Goal: Task Accomplishment & Management: Use online tool/utility

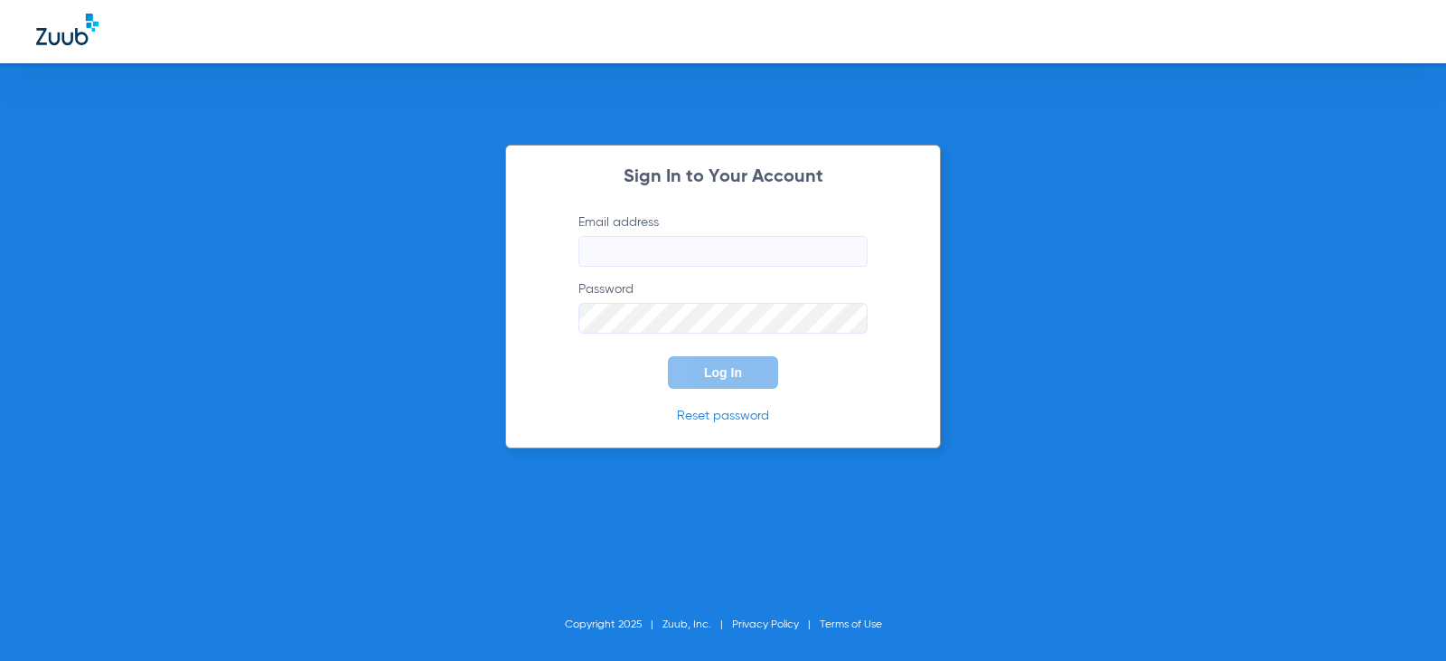
click at [691, 250] on input "Email address" at bounding box center [723, 251] width 289 height 31
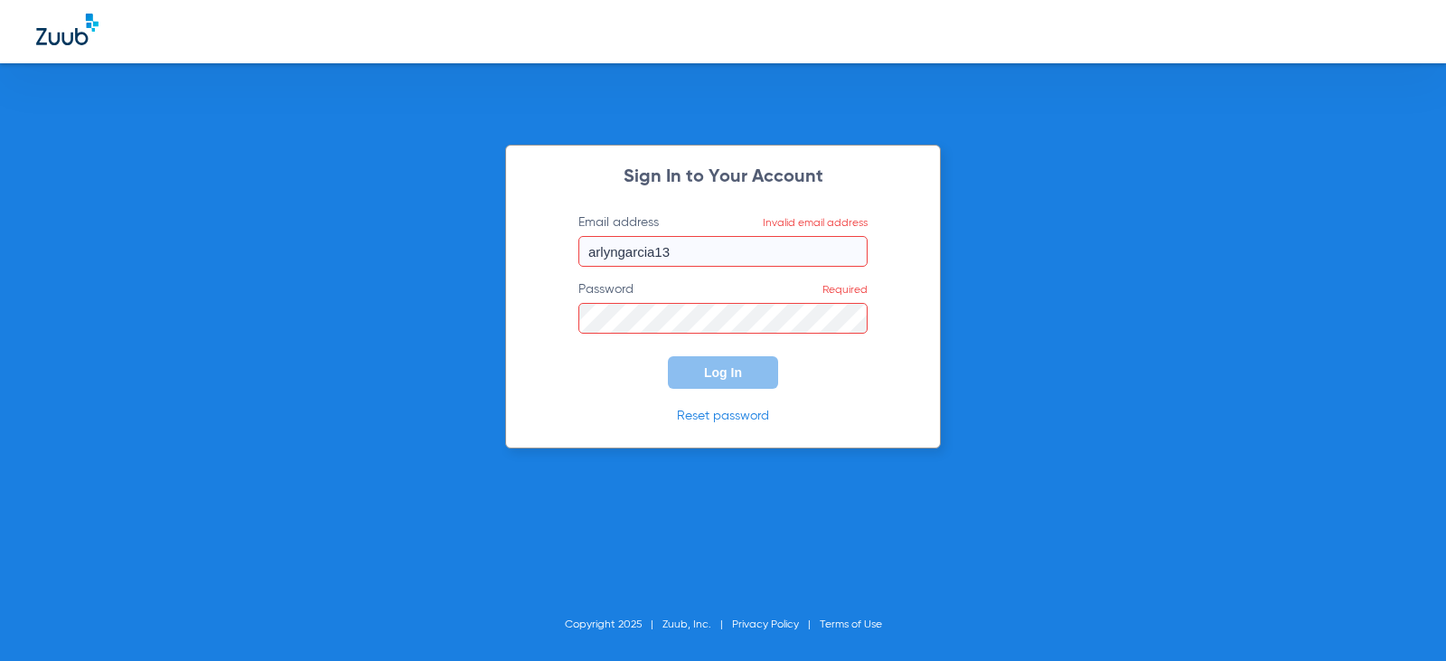
click at [692, 250] on input "arlyngarcia13" at bounding box center [723, 251] width 289 height 31
type input "[EMAIL_ADDRESS][DOMAIN_NAME]"
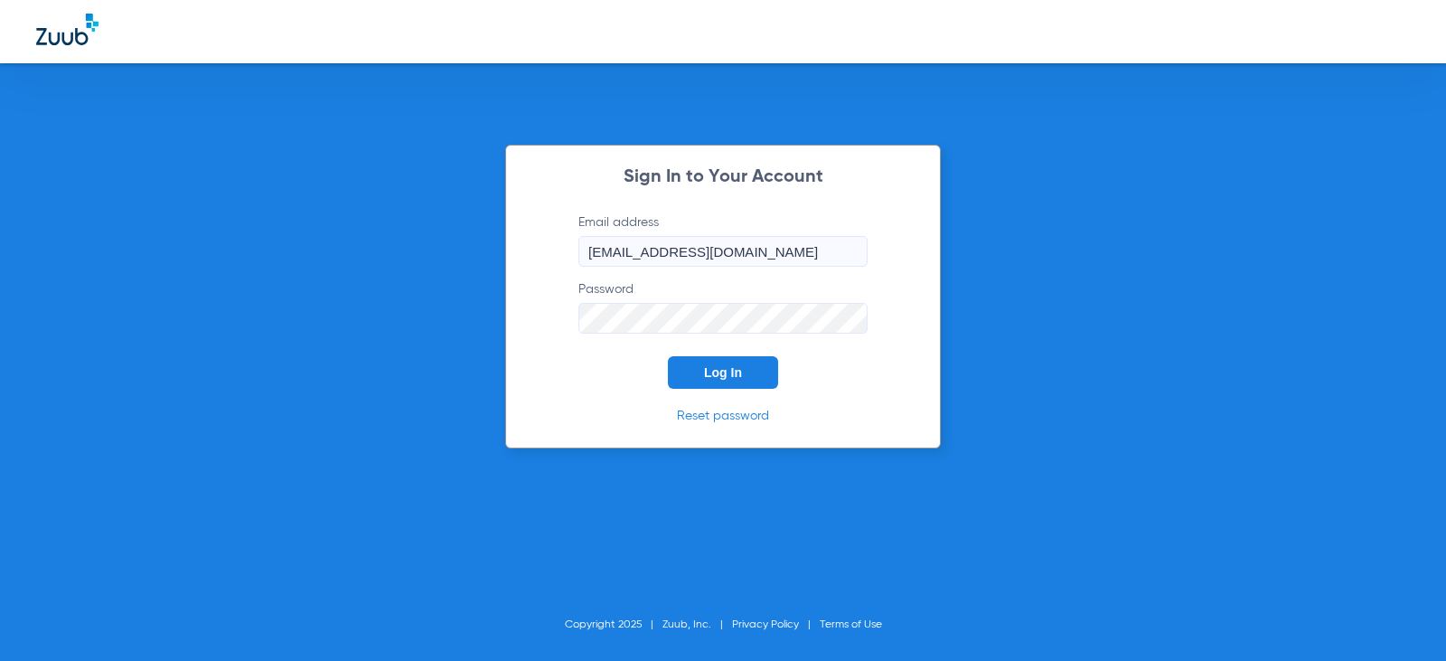
click at [668, 356] on button "Log In" at bounding box center [723, 372] width 110 height 33
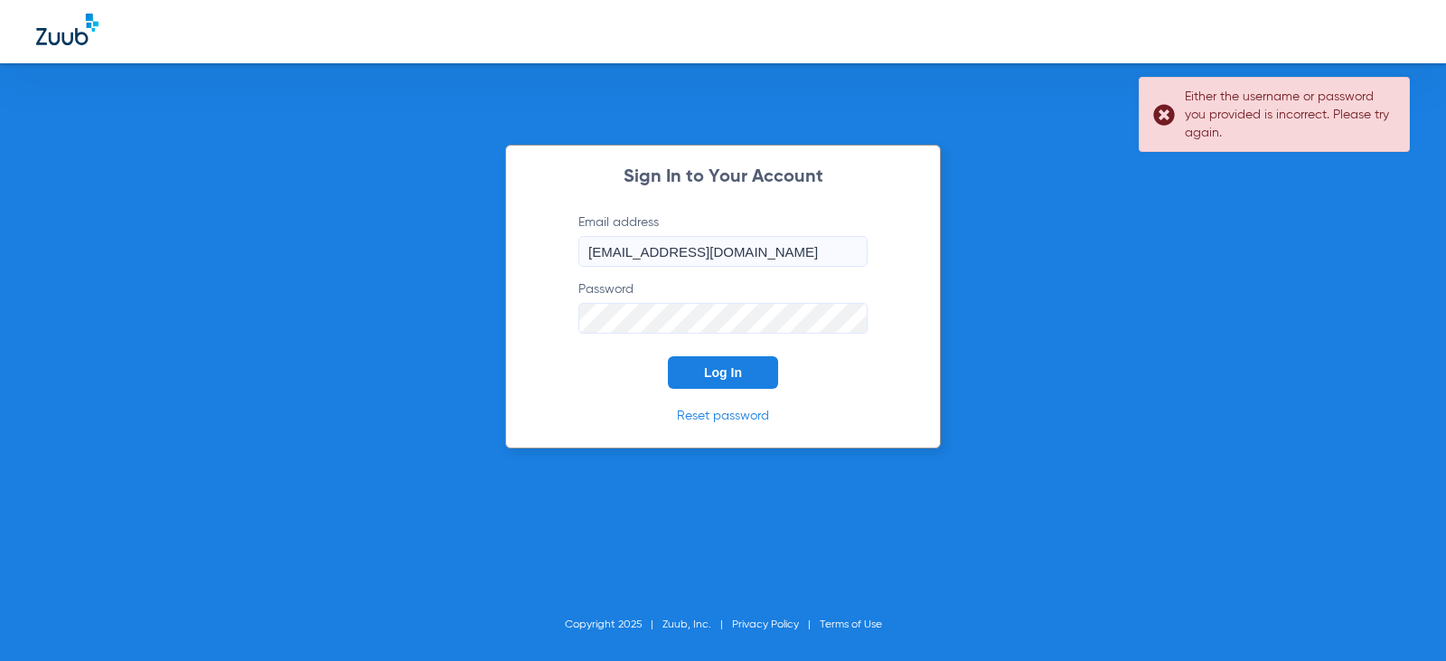
click at [529, 304] on div "Sign In to Your Account Email address [EMAIL_ADDRESS][DOMAIN_NAME] Password Log…" at bounding box center [723, 297] width 436 height 304
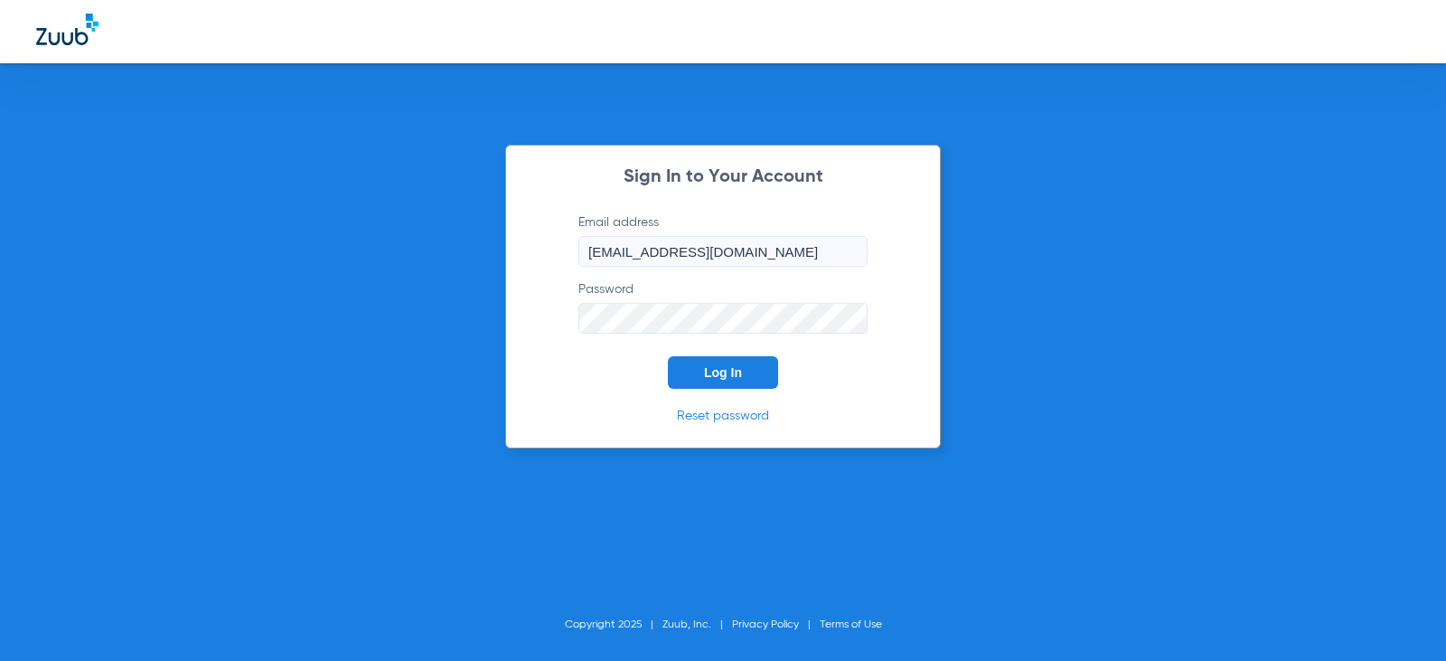
click at [668, 356] on button "Log In" at bounding box center [723, 372] width 110 height 33
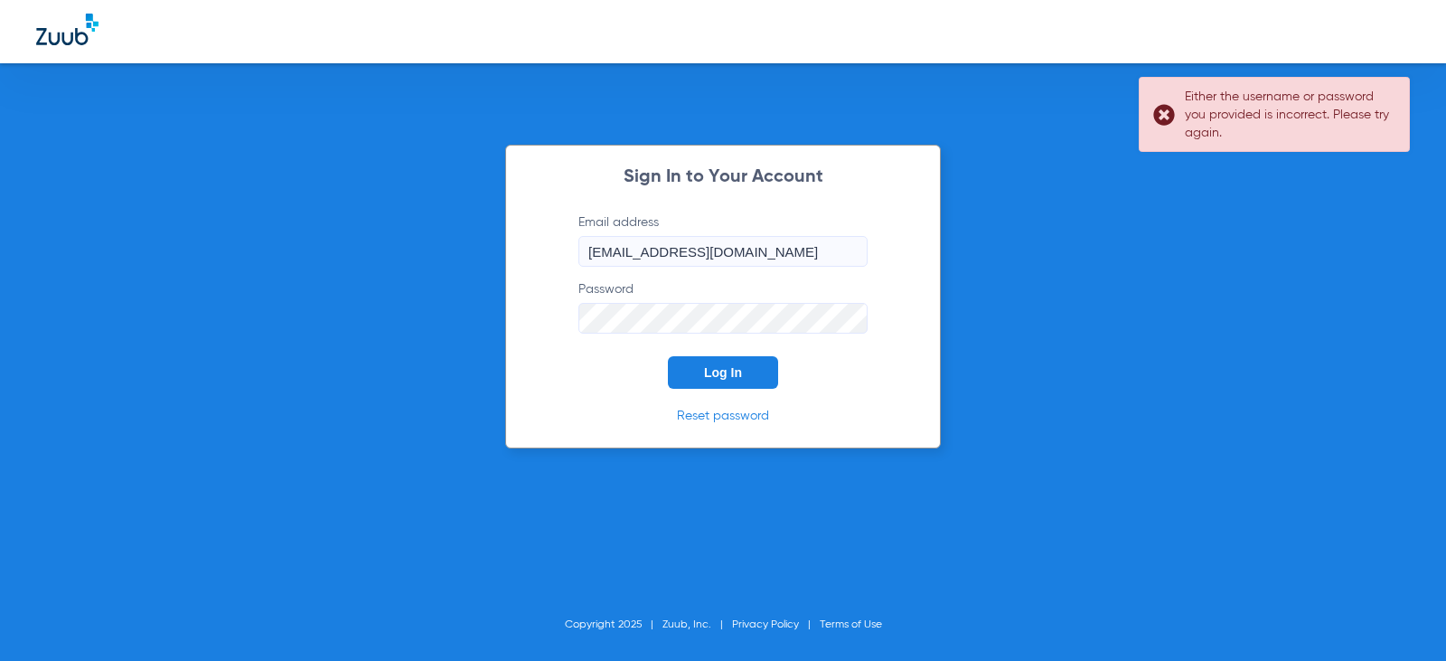
click at [668, 356] on button "Log In" at bounding box center [723, 372] width 110 height 33
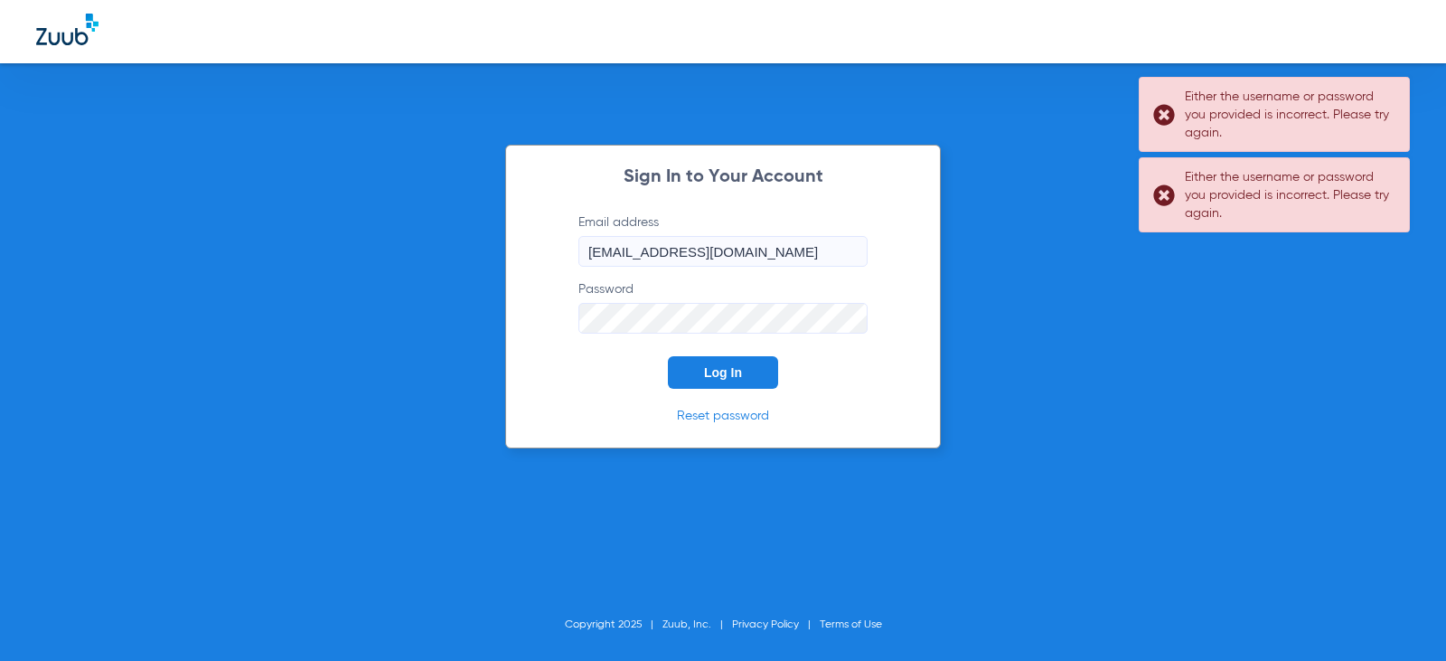
click at [476, 297] on div "Sign In to Your Account Email address [EMAIL_ADDRESS][DOMAIN_NAME] Password Log…" at bounding box center [723, 330] width 1446 height 661
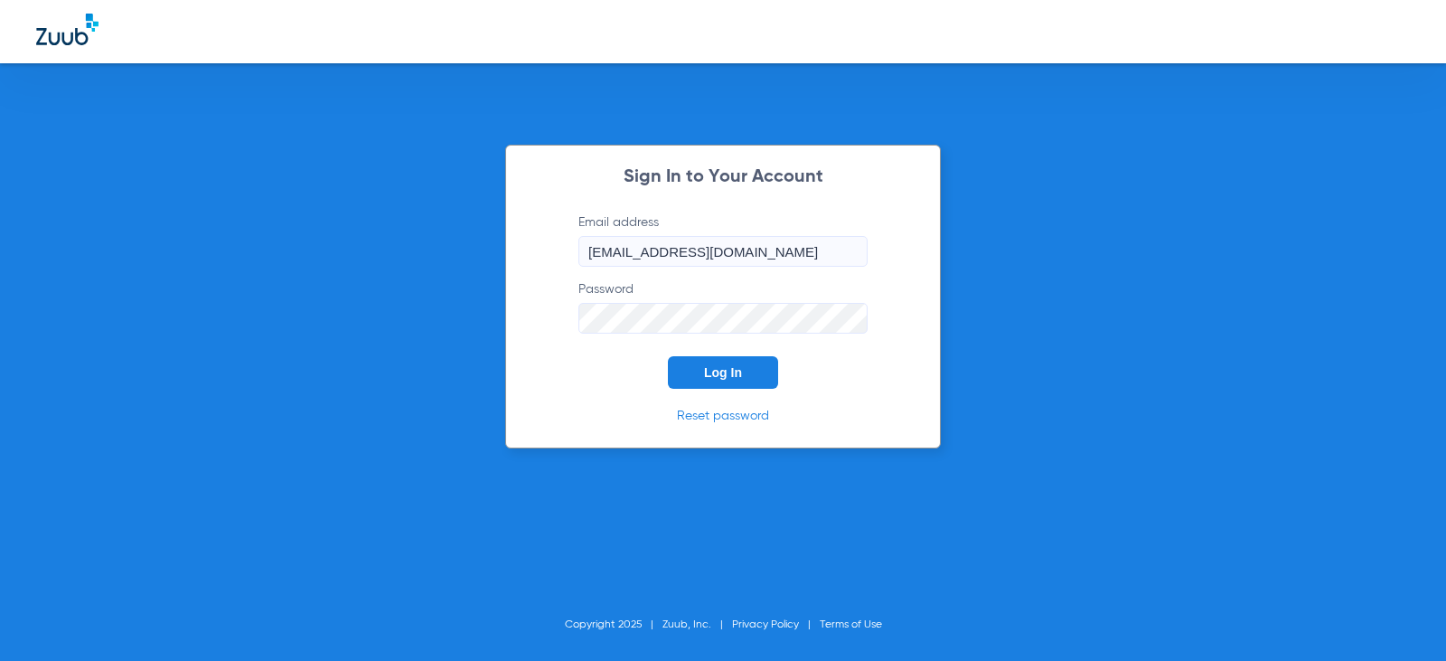
click at [668, 356] on button "Log In" at bounding box center [723, 372] width 110 height 33
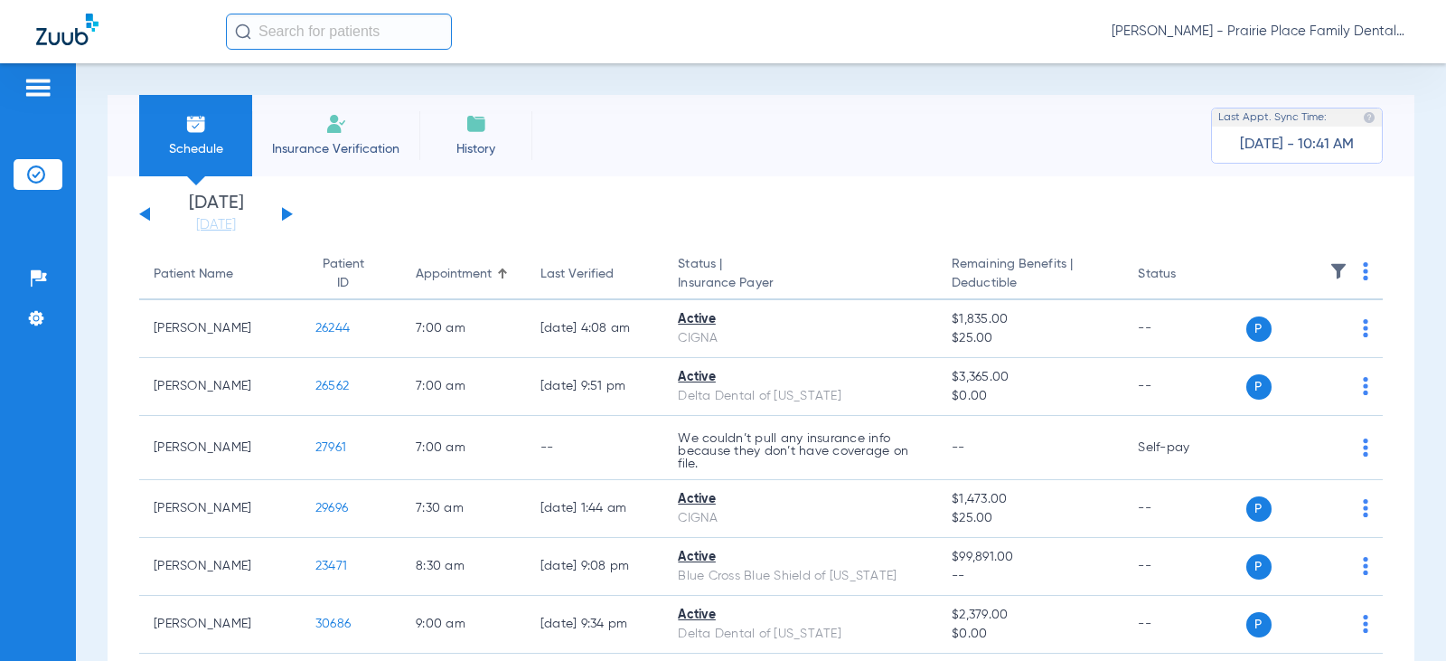
click at [287, 218] on div "[DATE] [DATE] [DATE] [DATE] [DATE] [DATE] [DATE] [DATE] [DATE] [DATE] [DATE] [D…" at bounding box center [216, 214] width 154 height 40
click at [286, 209] on div "[DATE] [DATE] [DATE] [DATE] [DATE] [DATE] [DATE] [DATE] [DATE] [DATE] [DATE] [D…" at bounding box center [216, 214] width 154 height 40
click at [287, 210] on div "[DATE] [DATE] [DATE] [DATE] [DATE] [DATE] [DATE] [DATE] [DATE] [DATE] [DATE] [D…" at bounding box center [216, 214] width 154 height 40
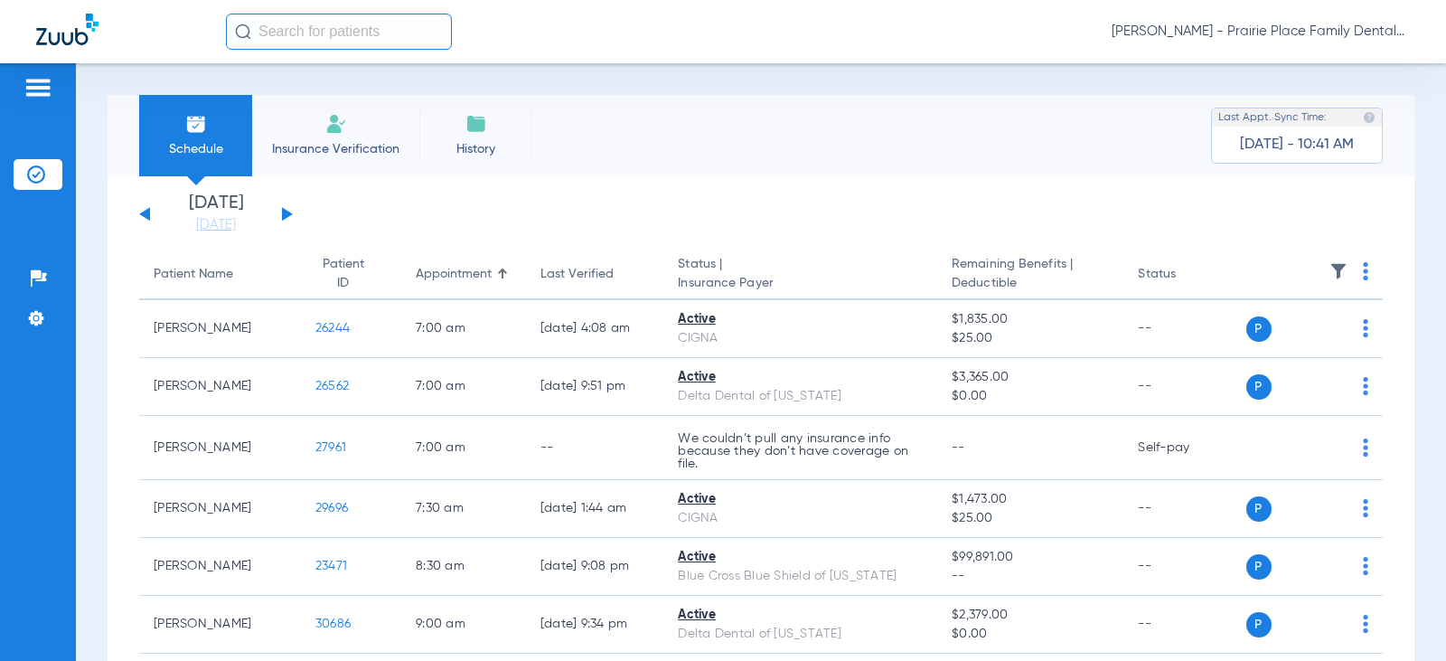
click at [211, 228] on link "[DATE]" at bounding box center [216, 225] width 108 height 18
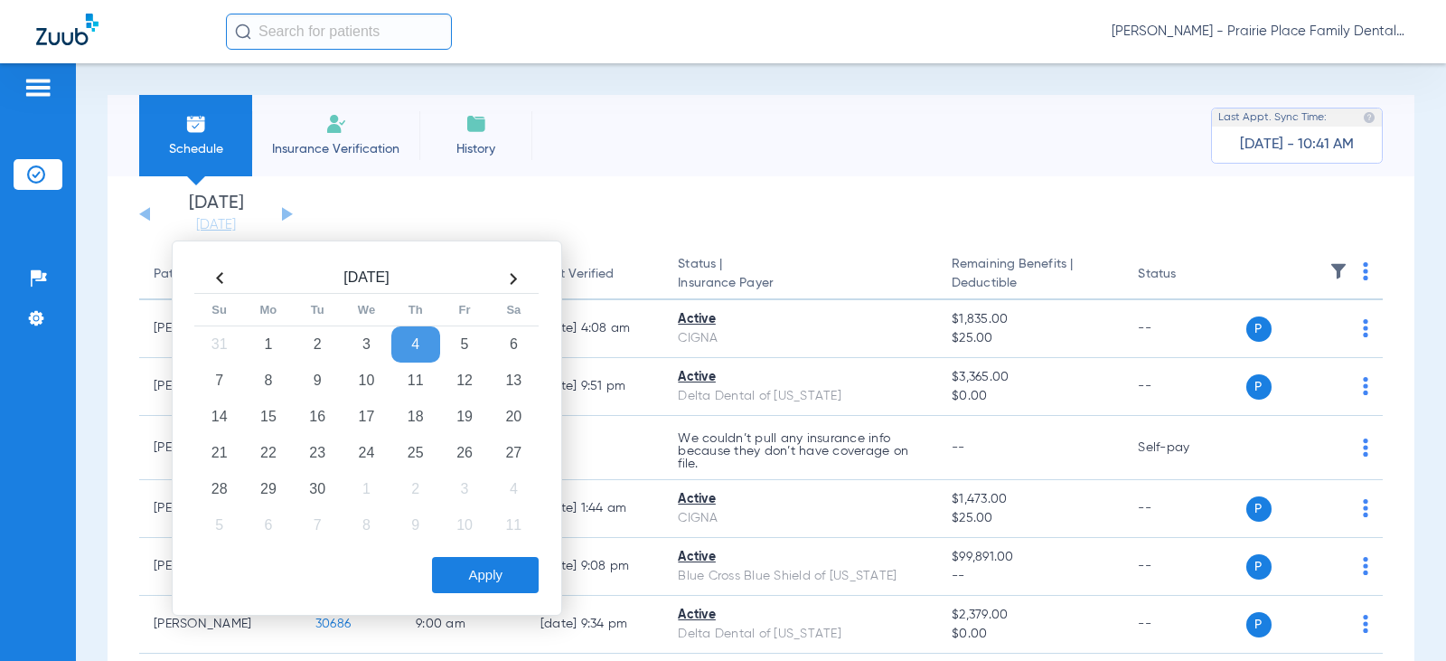
click at [514, 283] on th at bounding box center [513, 278] width 49 height 29
click at [222, 284] on th at bounding box center [219, 278] width 49 height 29
click at [370, 379] on td "10" at bounding box center [366, 380] width 49 height 36
click at [474, 572] on button "Apply" at bounding box center [485, 575] width 107 height 36
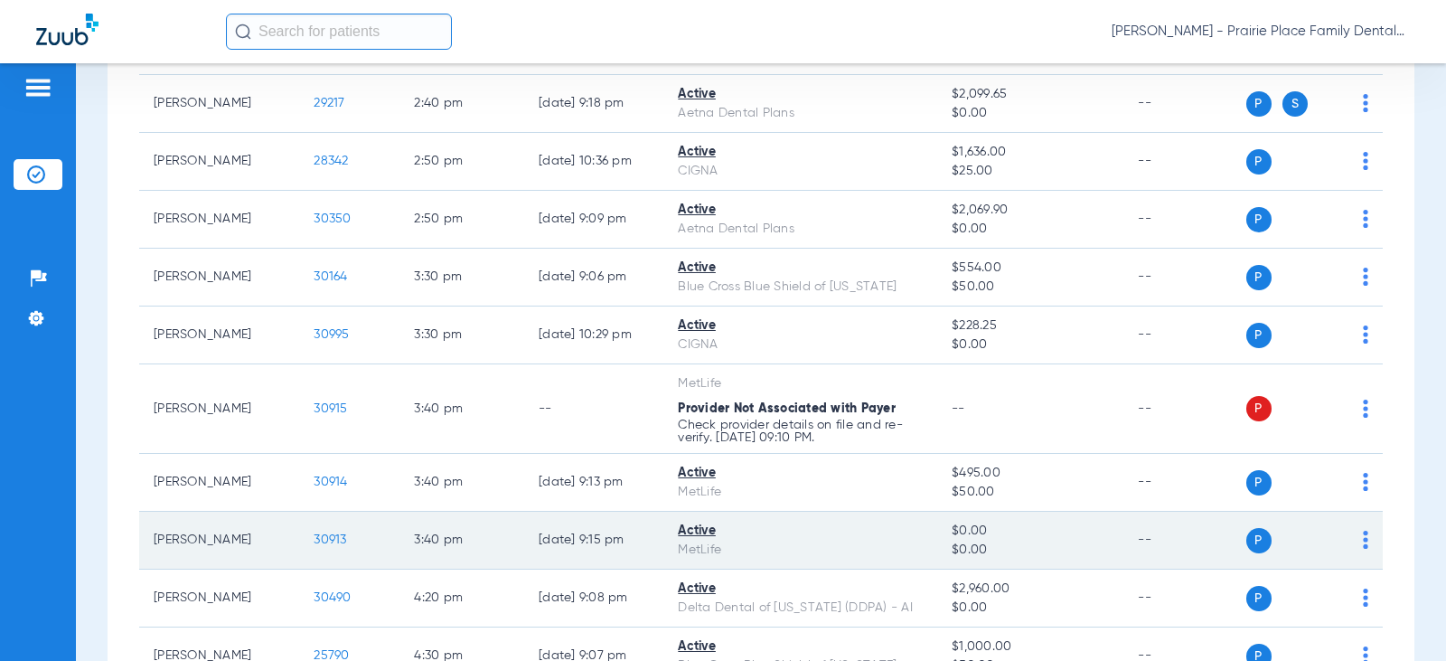
scroll to position [1702, 0]
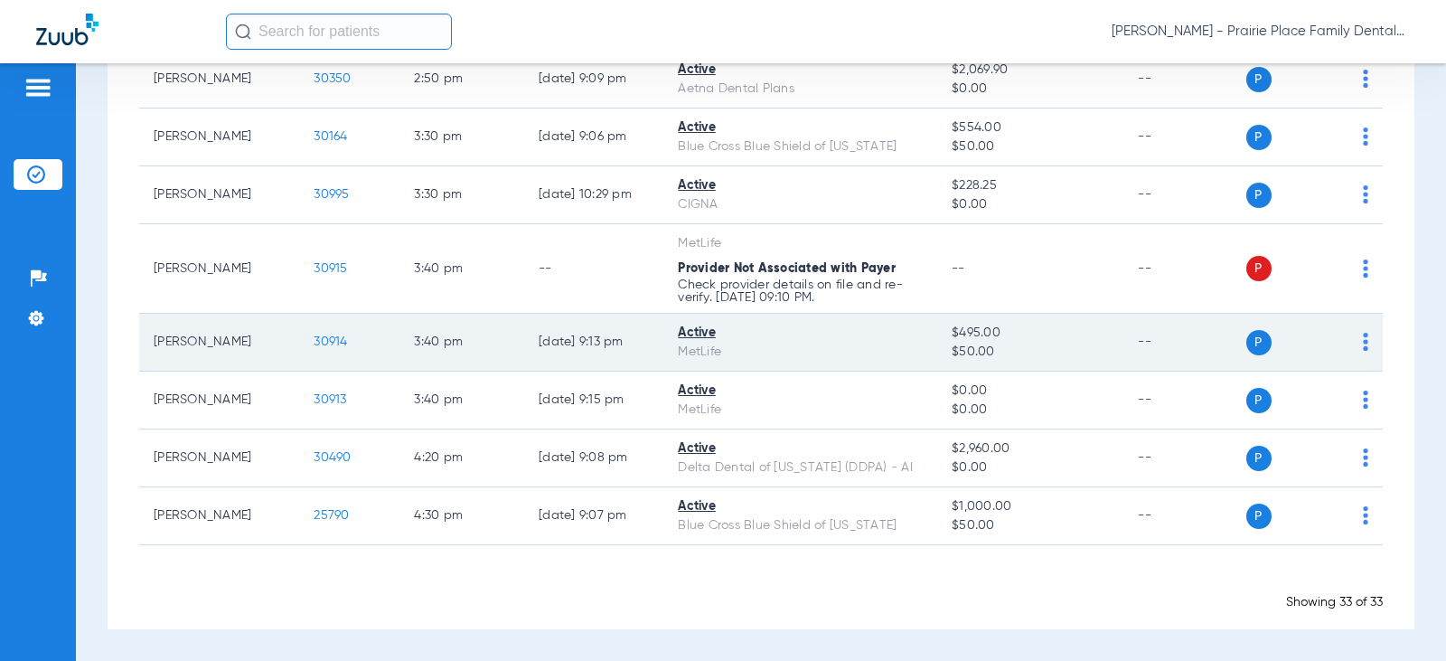
click at [322, 344] on span "30914" at bounding box center [330, 341] width 33 height 13
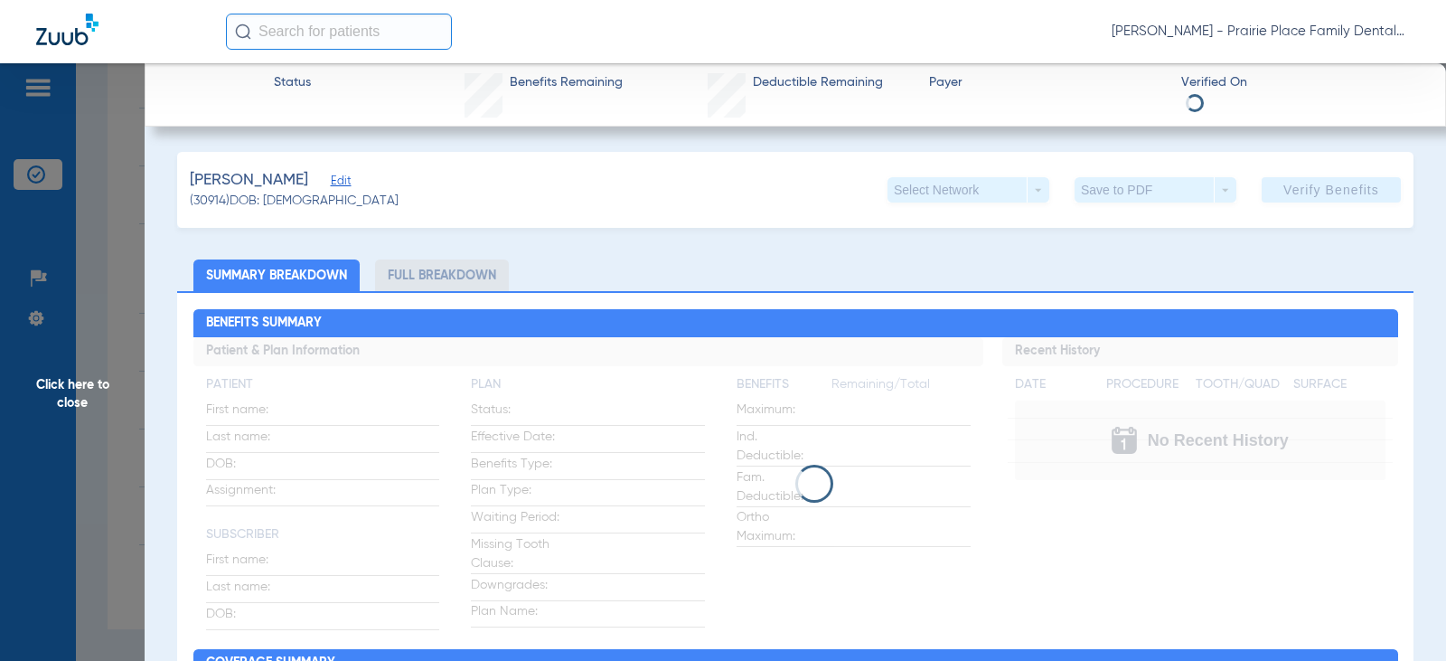
click at [495, 274] on li "Full Breakdown" at bounding box center [442, 275] width 134 height 32
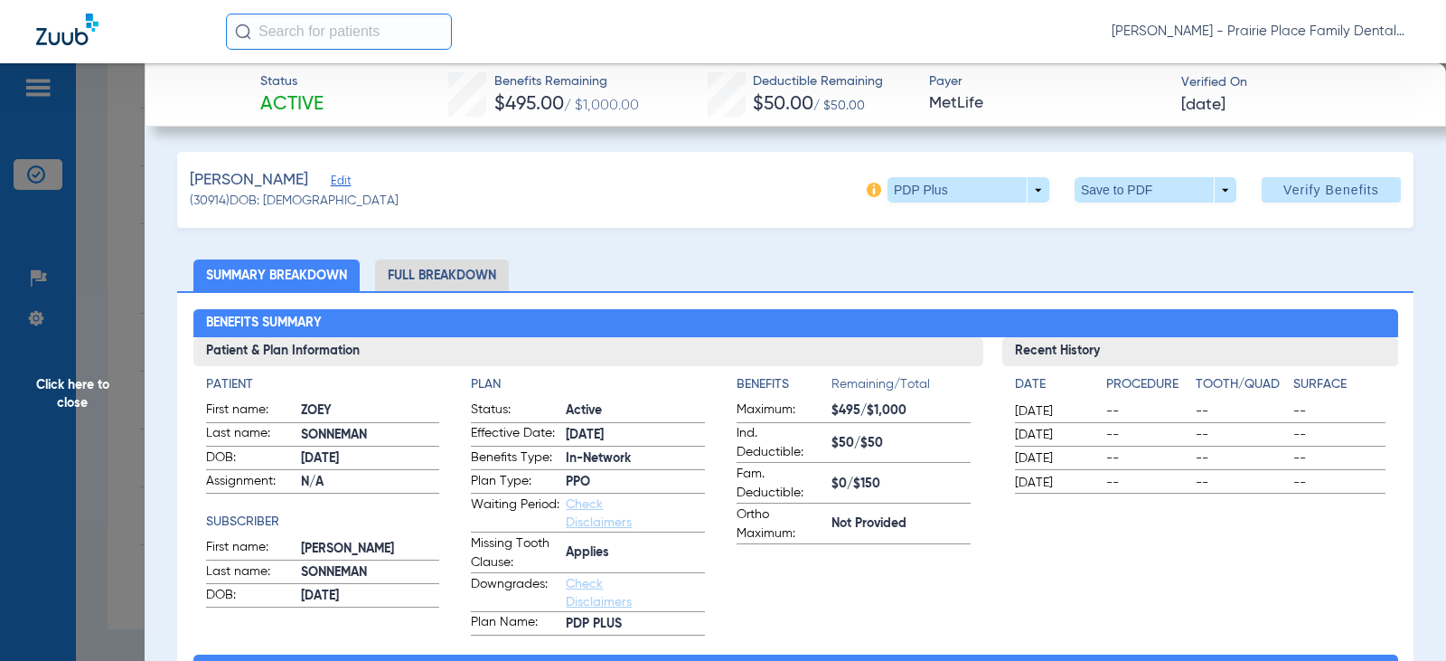
click at [480, 278] on li "Full Breakdown" at bounding box center [442, 275] width 134 height 32
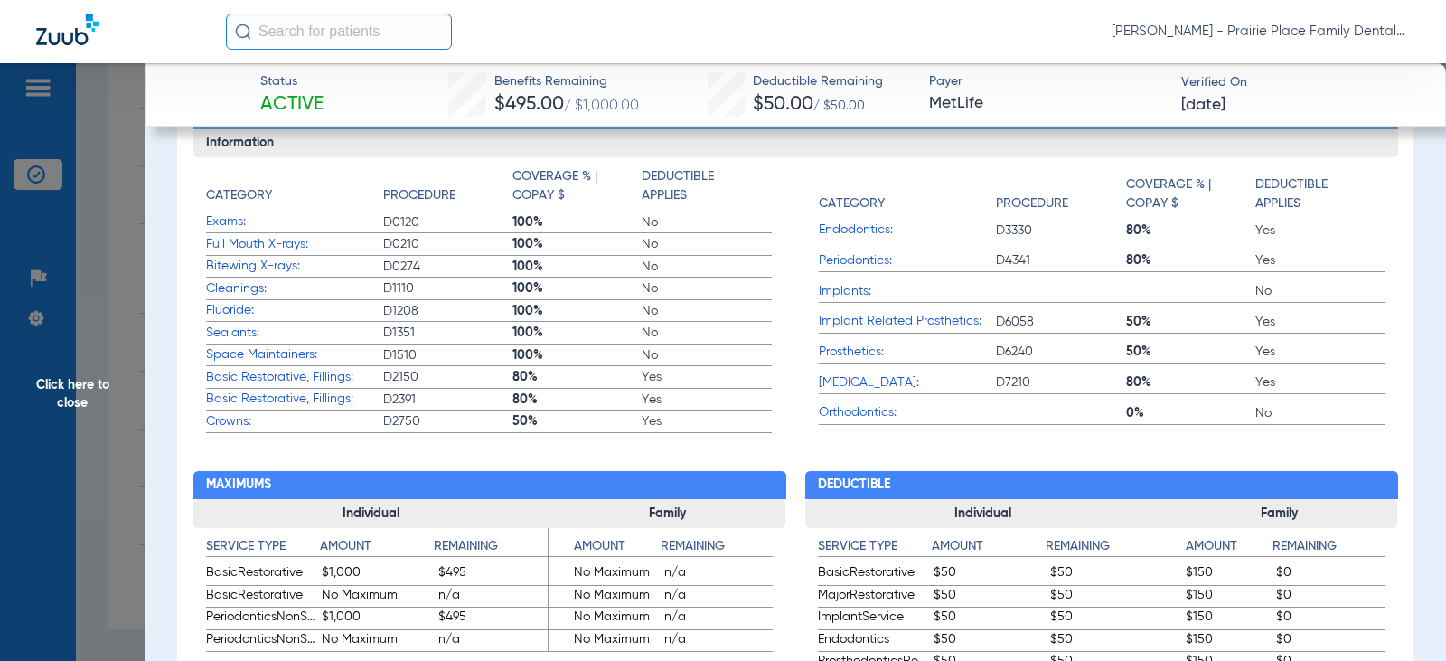
scroll to position [723, 0]
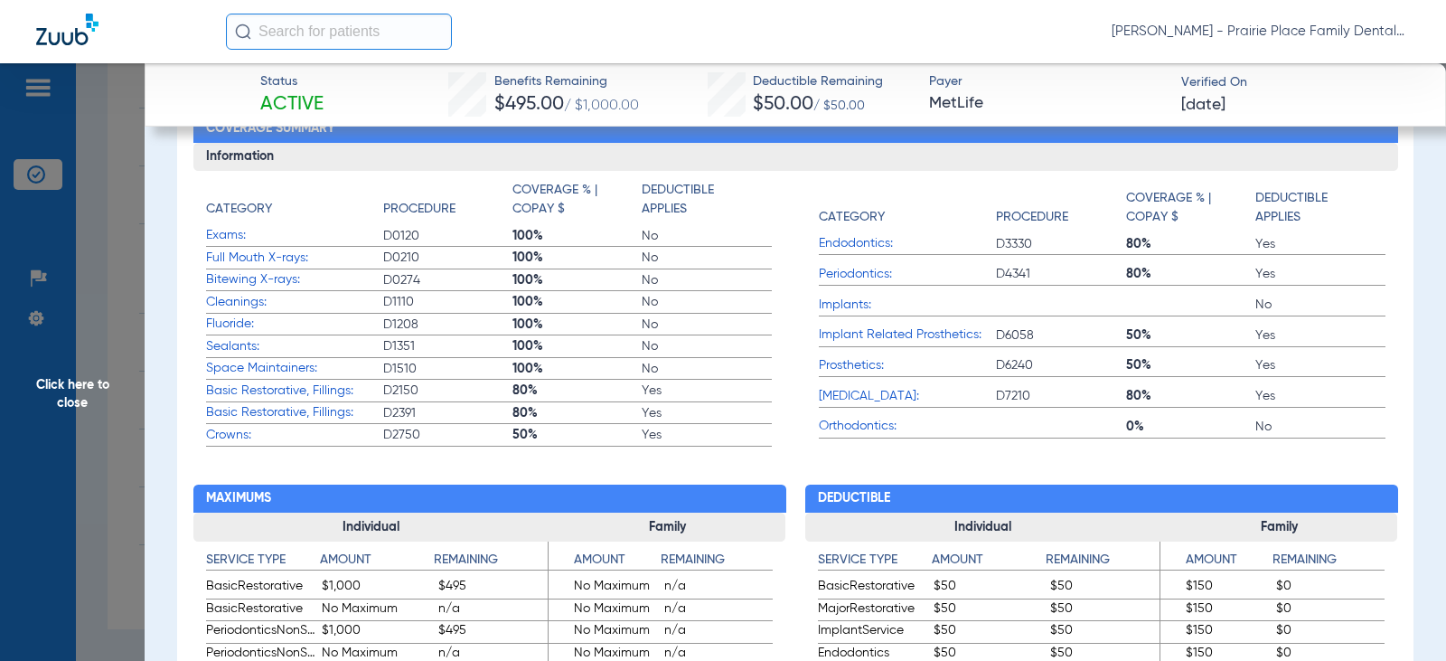
click at [525, 416] on span "80%" at bounding box center [577, 413] width 129 height 18
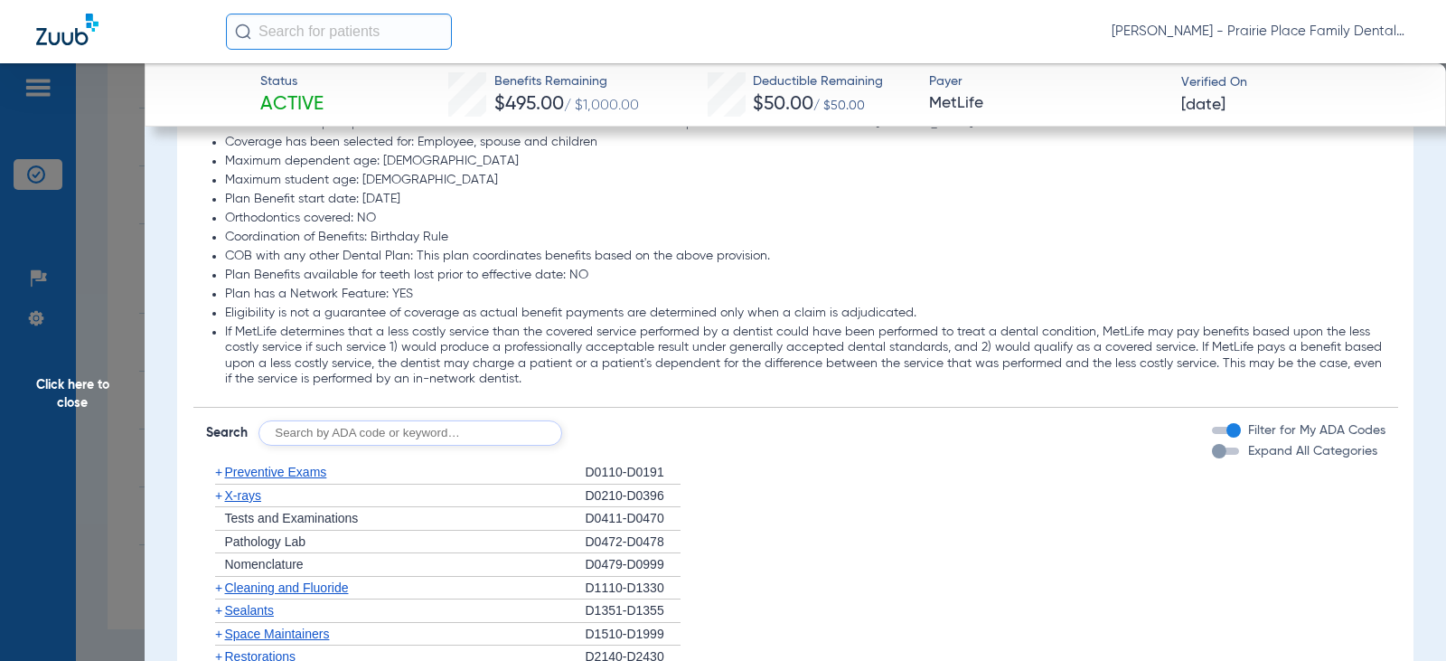
scroll to position [2079, 0]
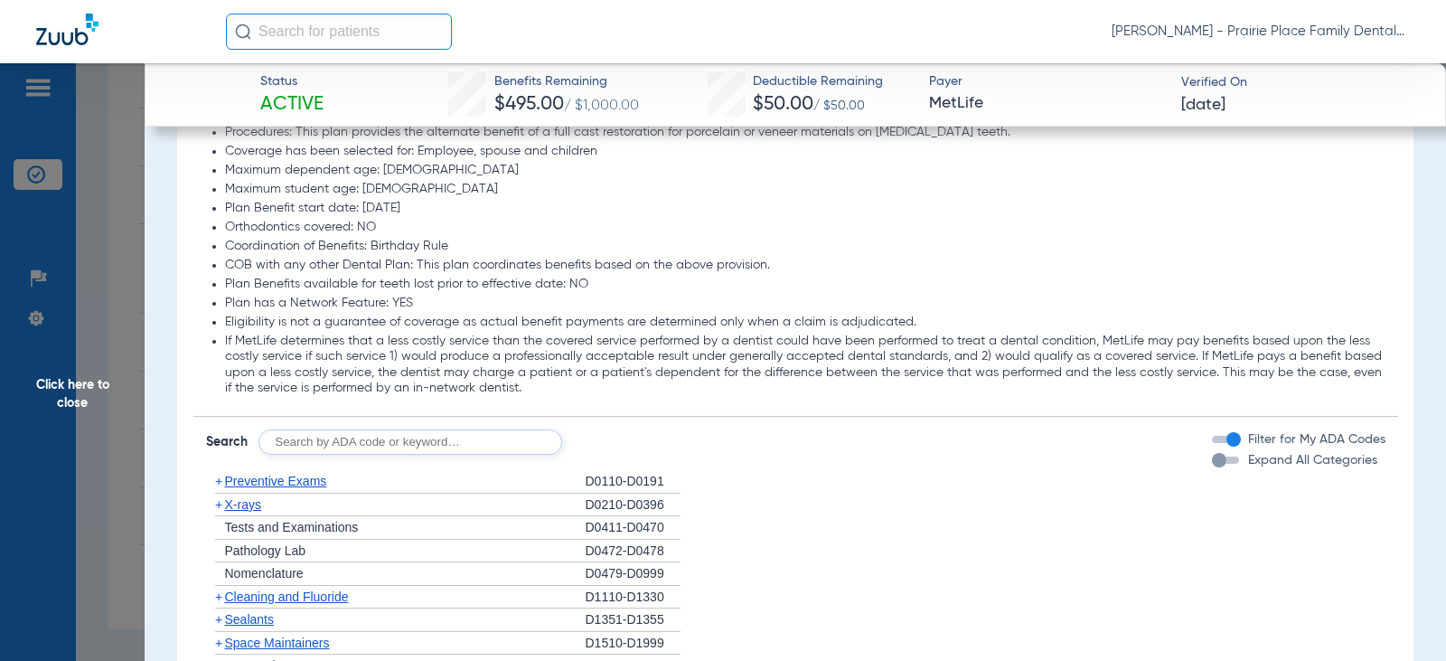
click at [1222, 459] on div "button" at bounding box center [1225, 459] width 27 height 7
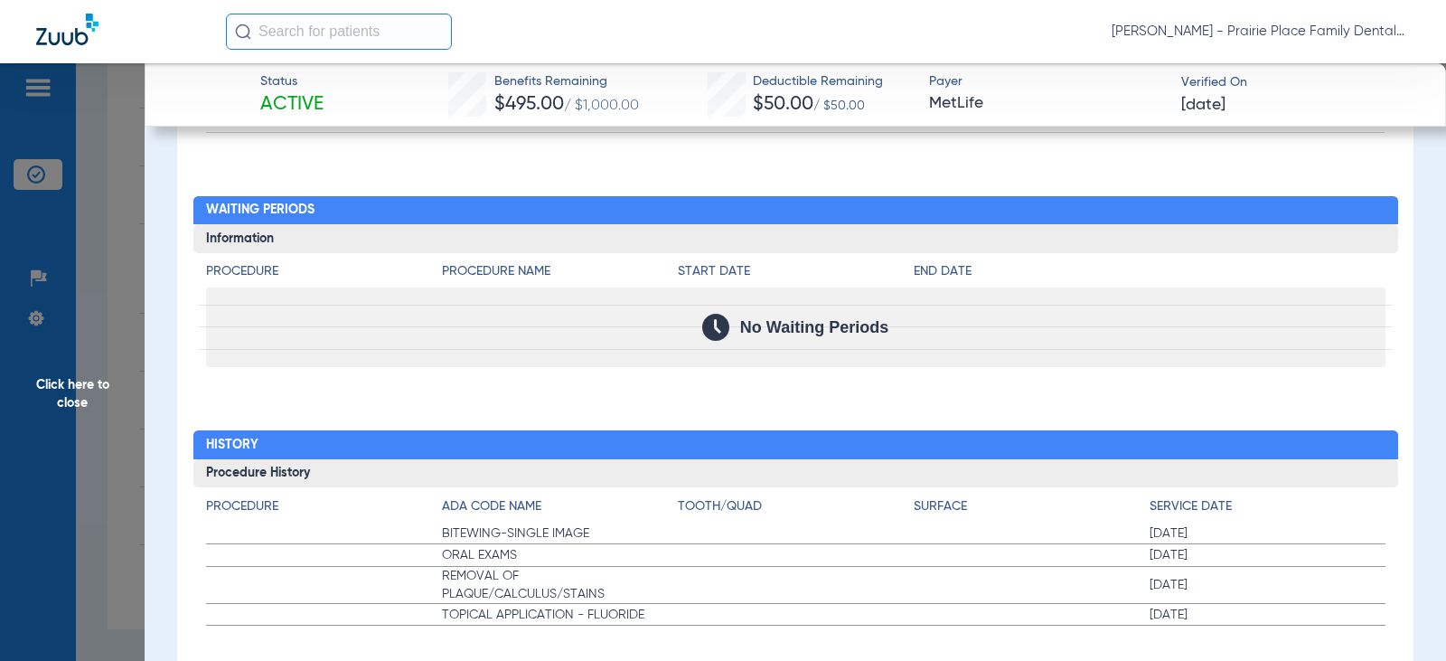
scroll to position [5956, 0]
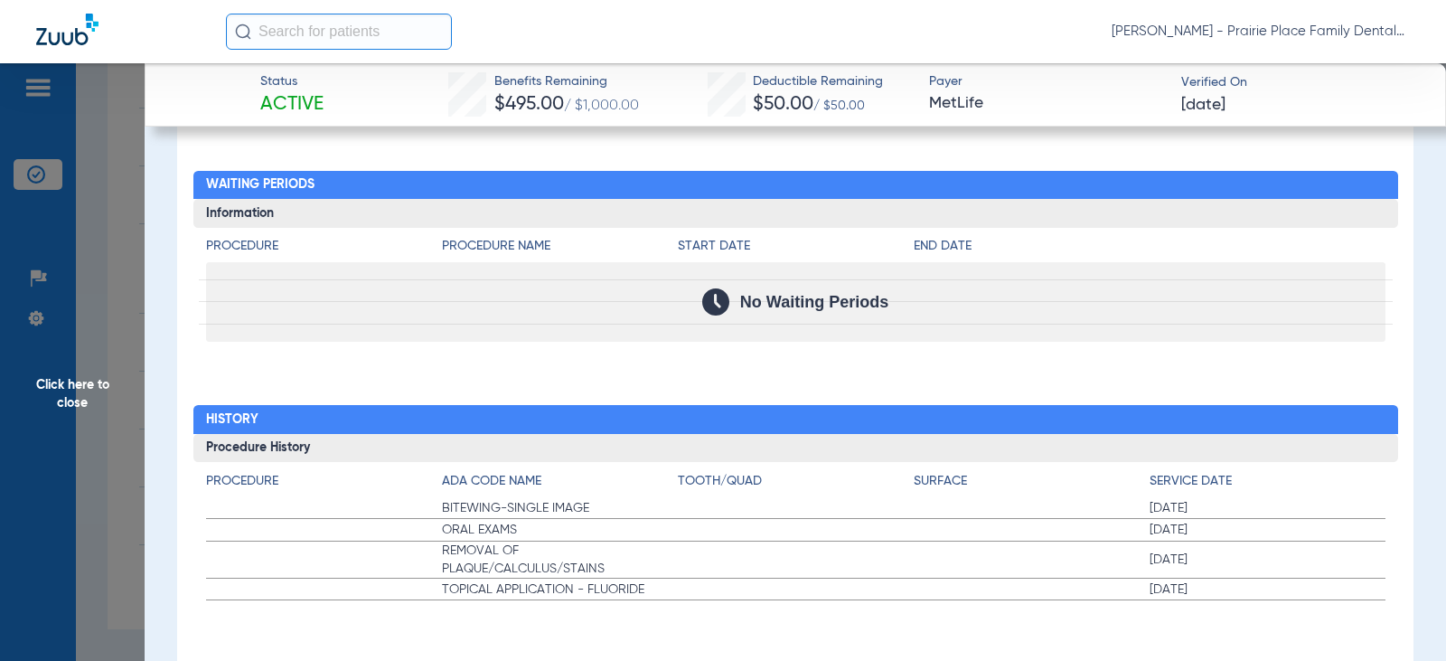
click at [69, 393] on span "Click here to close" at bounding box center [72, 393] width 145 height 661
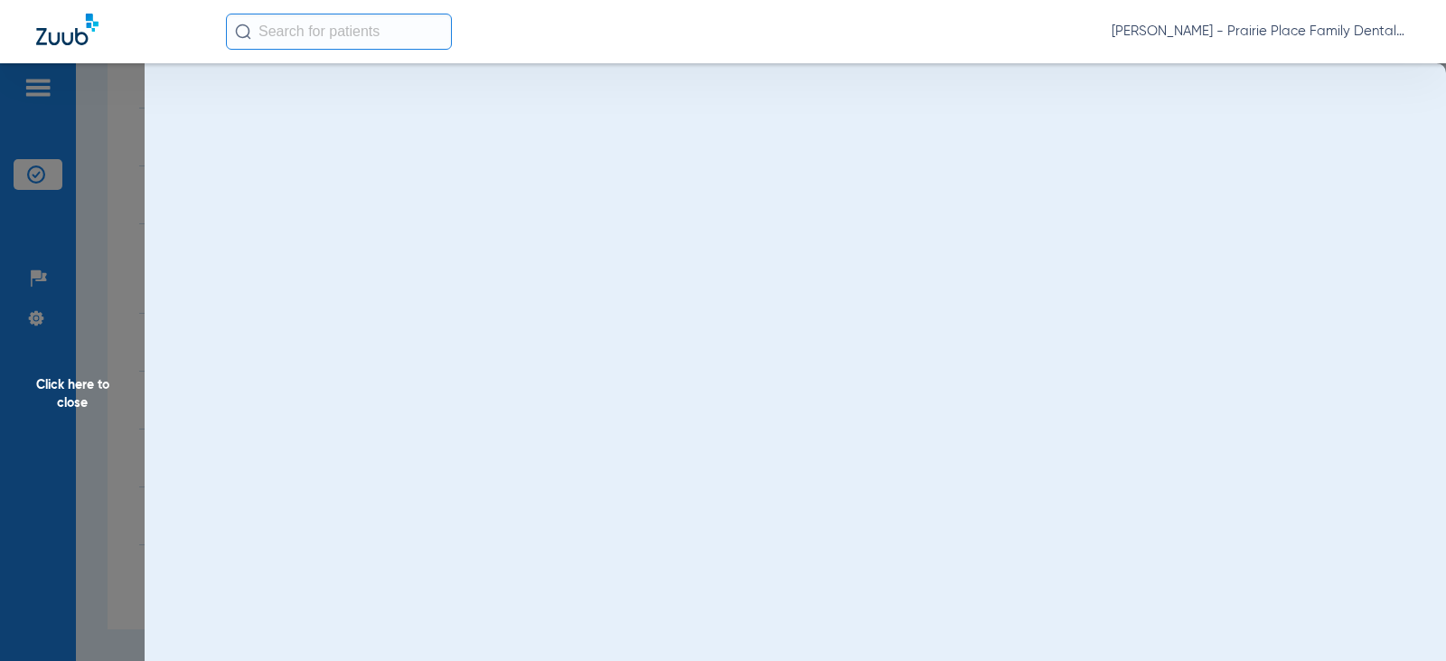
scroll to position [0, 0]
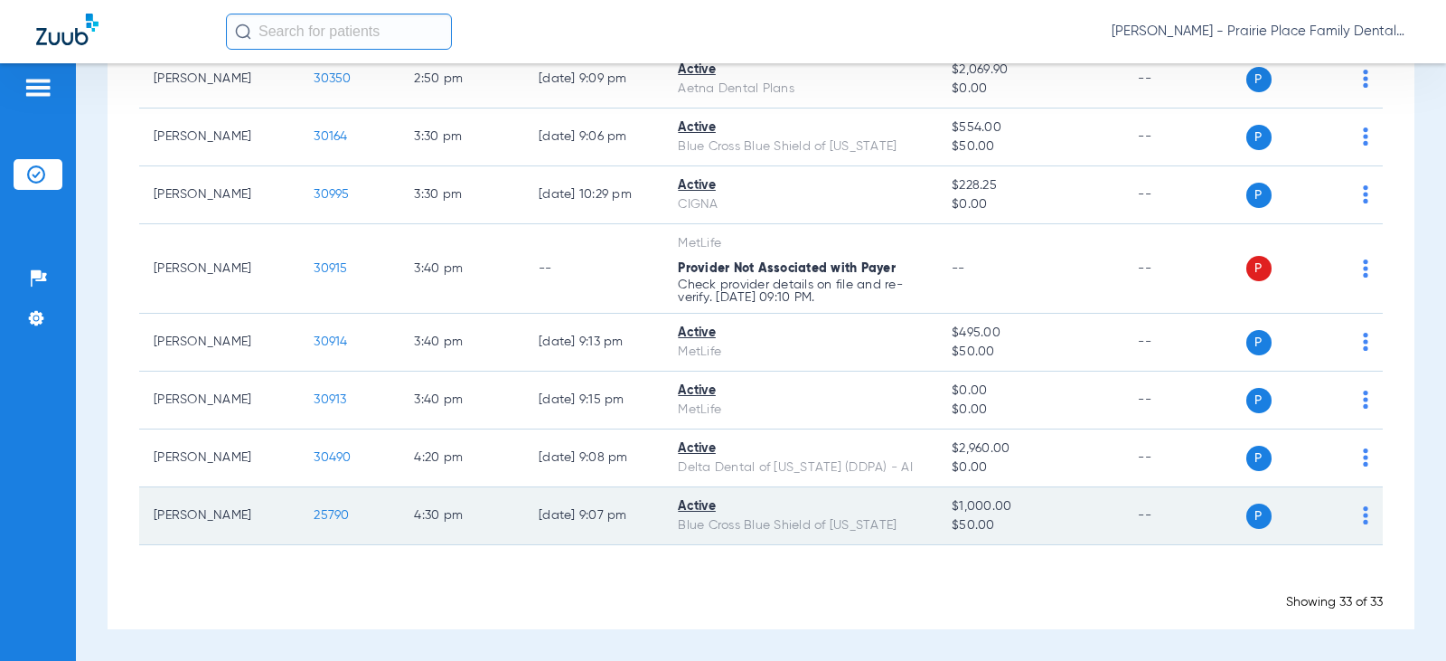
click at [319, 514] on span "25790" at bounding box center [331, 515] width 35 height 13
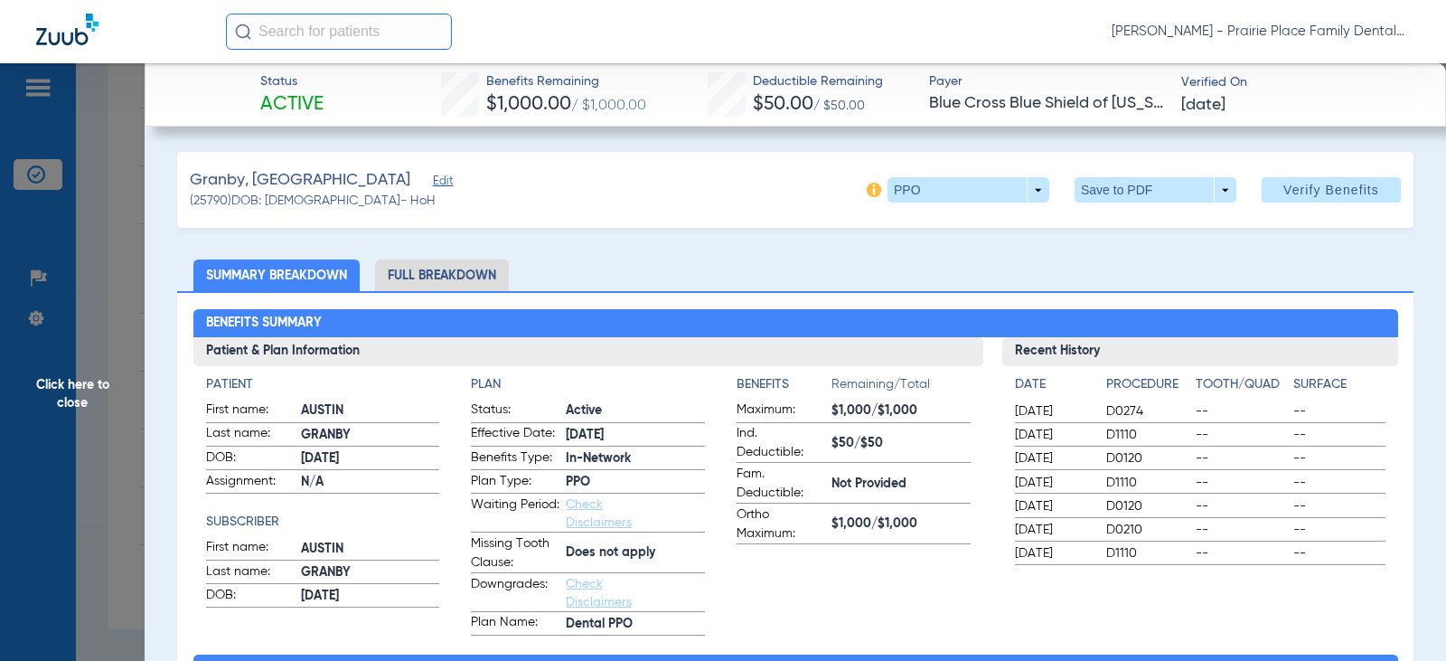
click at [476, 279] on li "Full Breakdown" at bounding box center [442, 275] width 134 height 32
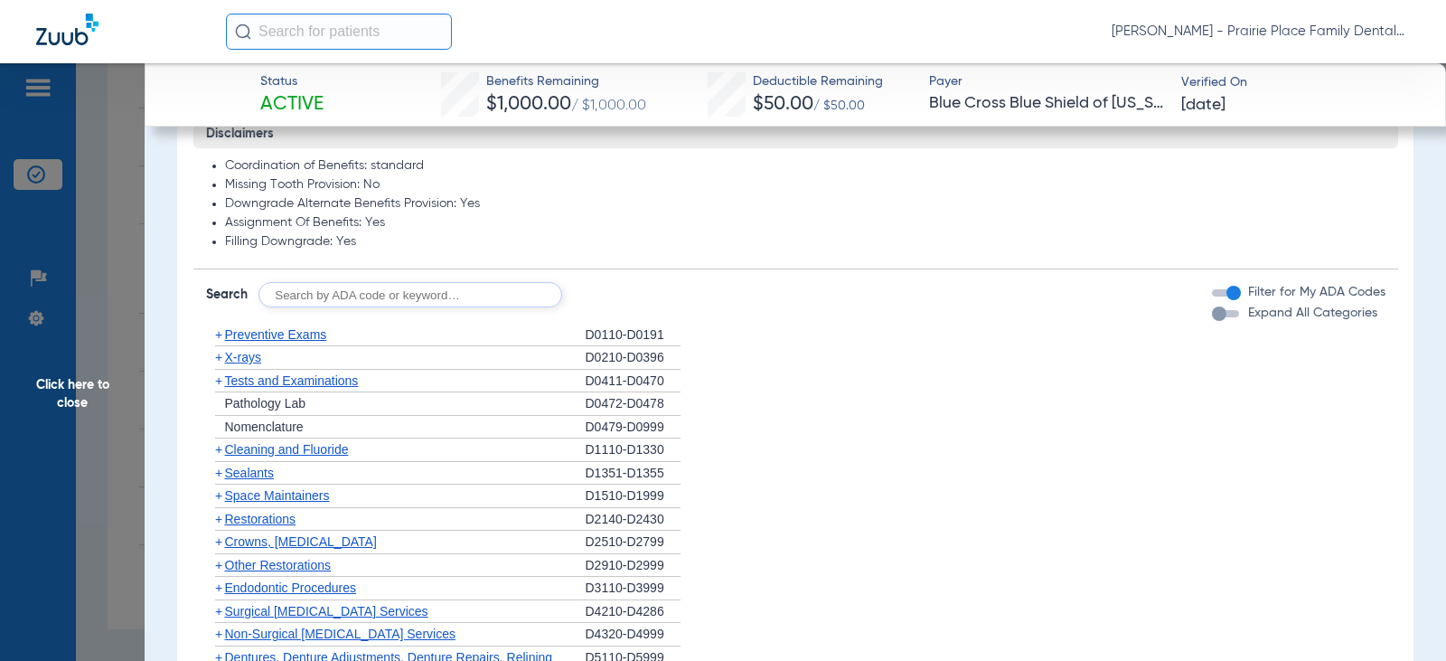
scroll to position [1446, 0]
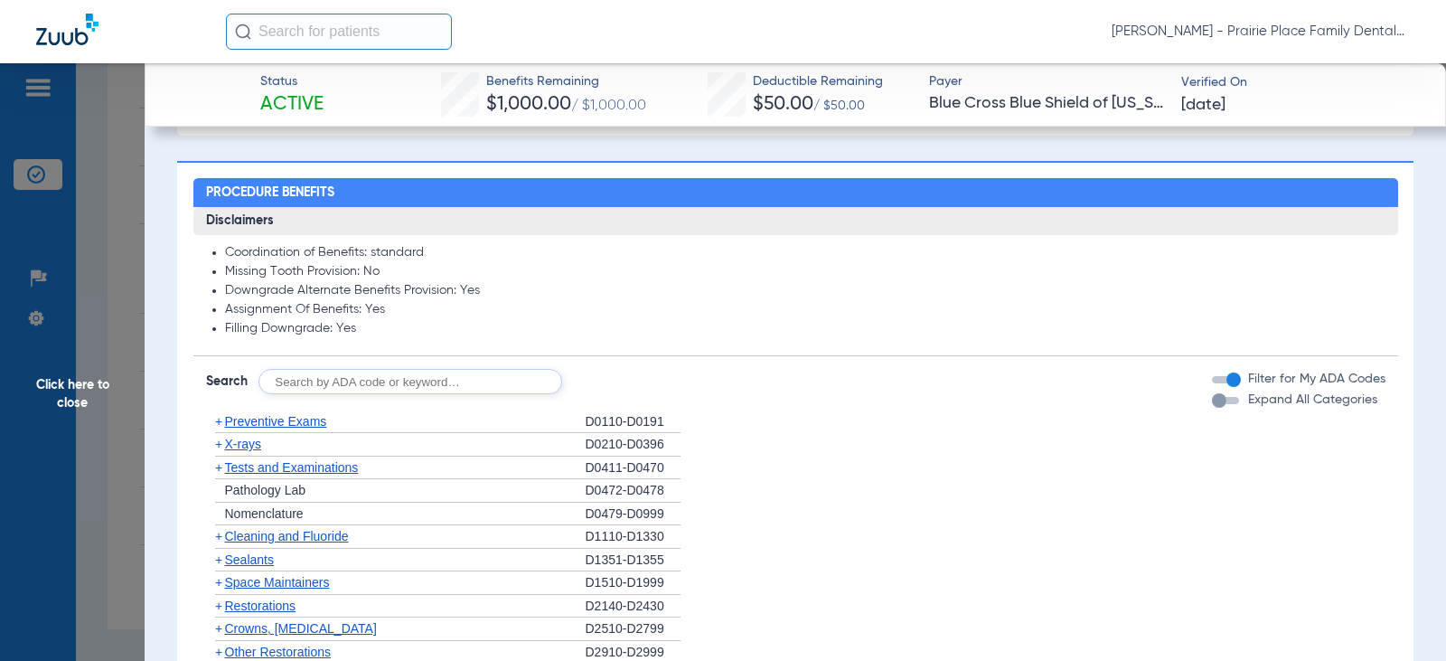
click at [438, 381] on input "text" at bounding box center [411, 381] width 304 height 25
type input "7210"
click button "Search" at bounding box center [629, 381] width 71 height 25
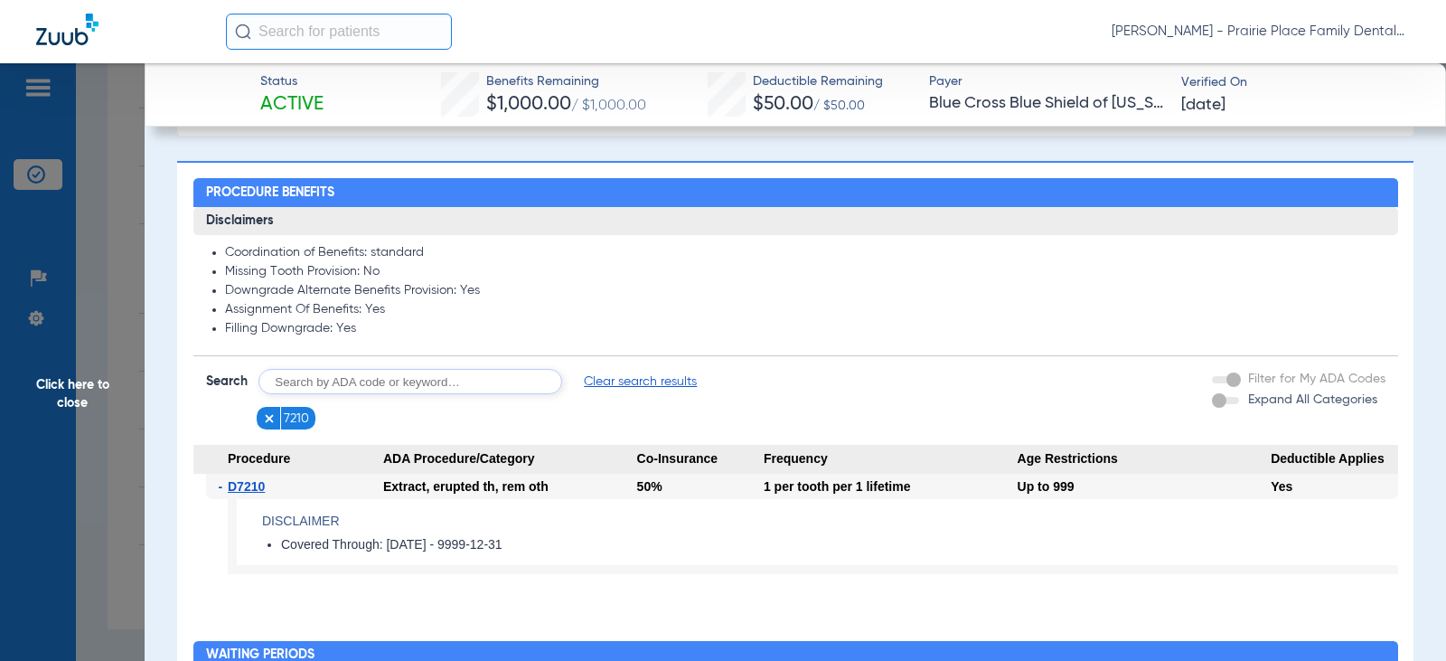
click at [384, 390] on input "text" at bounding box center [411, 381] width 304 height 25
click at [267, 420] on img at bounding box center [269, 418] width 13 height 13
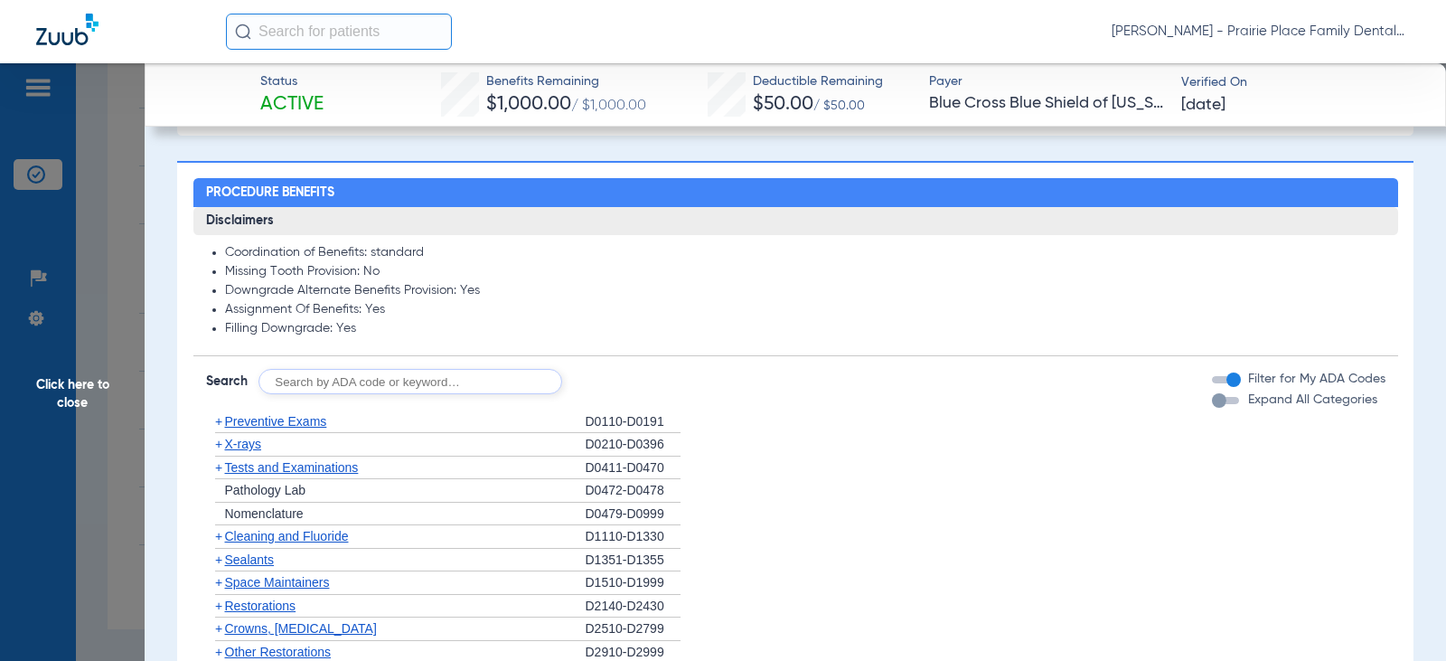
click at [393, 384] on input "text" at bounding box center [411, 381] width 304 height 25
type input "4"
type input "7140"
click button "Search" at bounding box center [629, 381] width 71 height 25
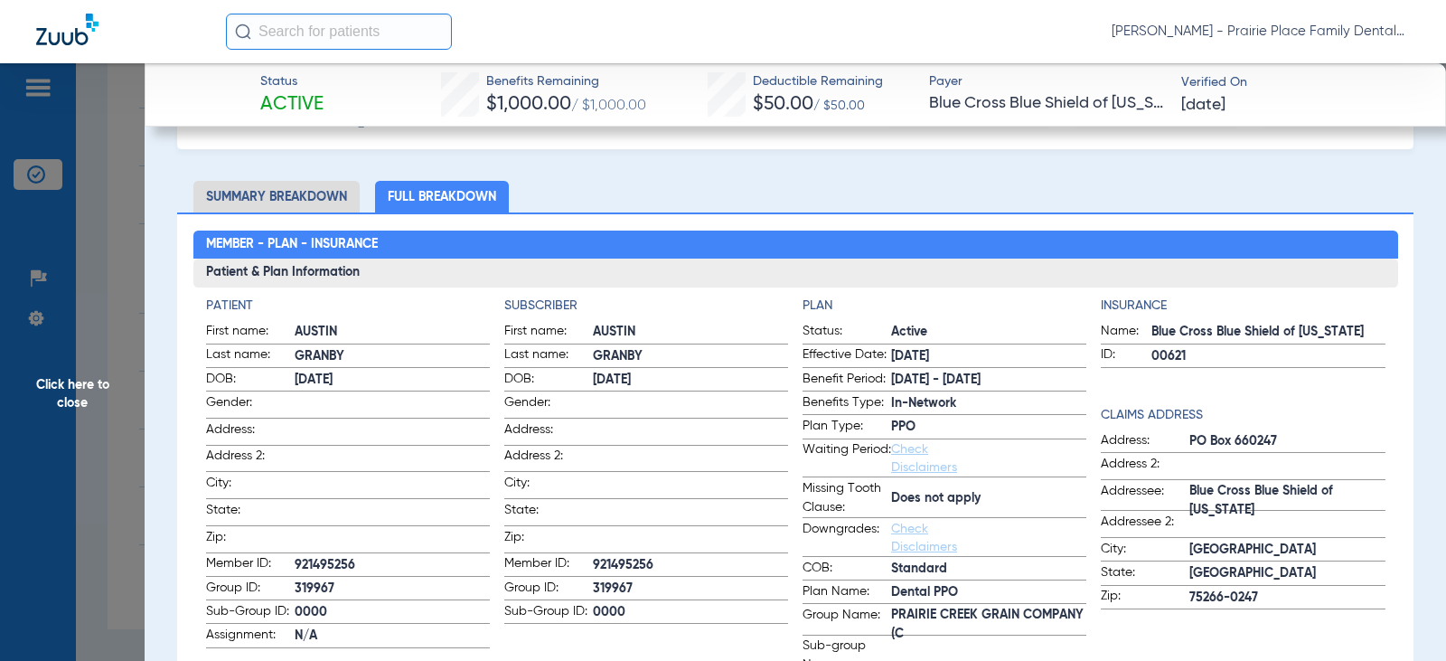
scroll to position [0, 0]
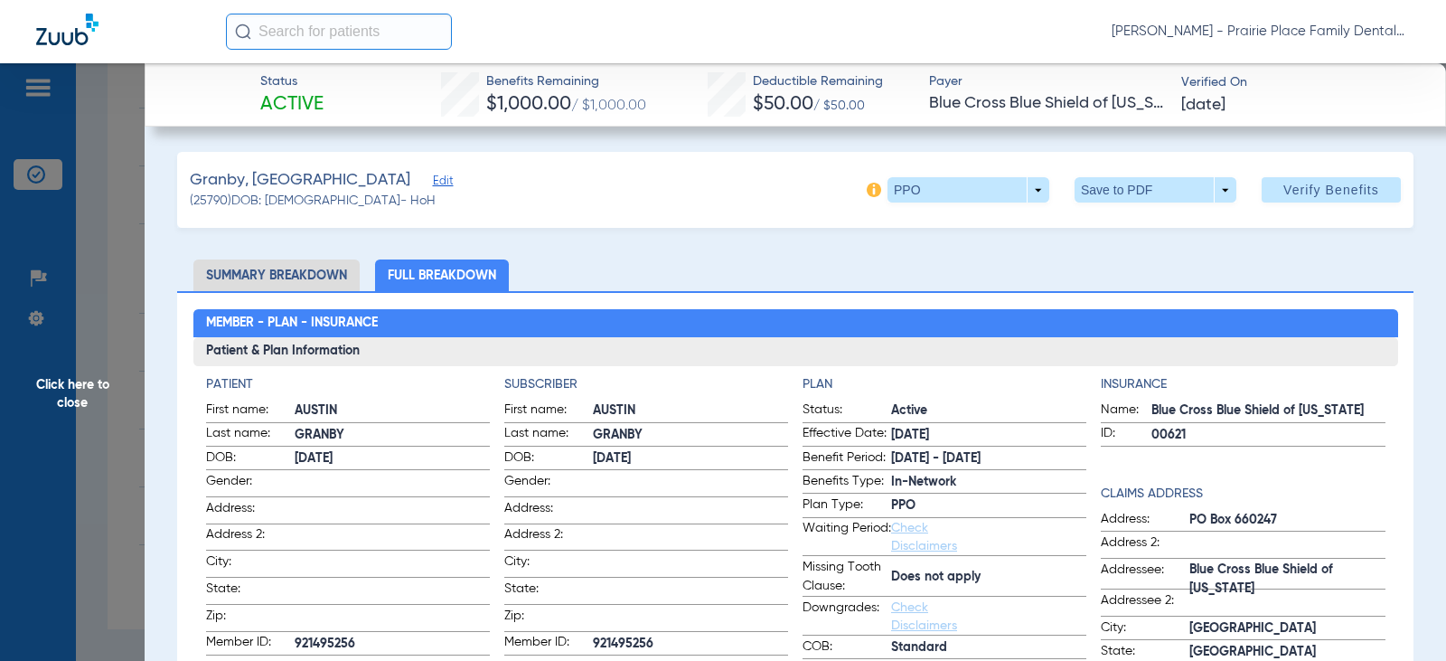
click at [53, 405] on span "Click here to close" at bounding box center [72, 393] width 145 height 661
